Goal: Task Accomplishment & Management: Use online tool/utility

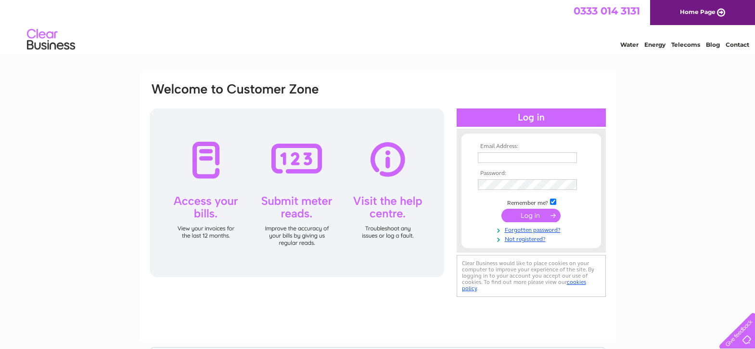
click at [495, 159] on input "text" at bounding box center [527, 157] width 99 height 11
type input "s_paterson26@hotmail.com"
click at [528, 213] on input "submit" at bounding box center [531, 215] width 59 height 13
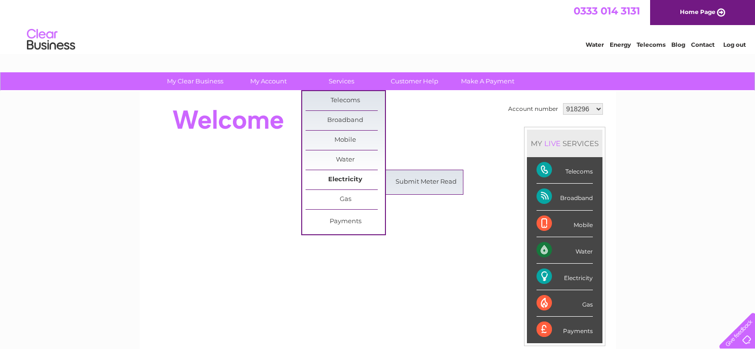
click at [351, 177] on link "Electricity" at bounding box center [345, 179] width 79 height 19
